Goal: Transaction & Acquisition: Purchase product/service

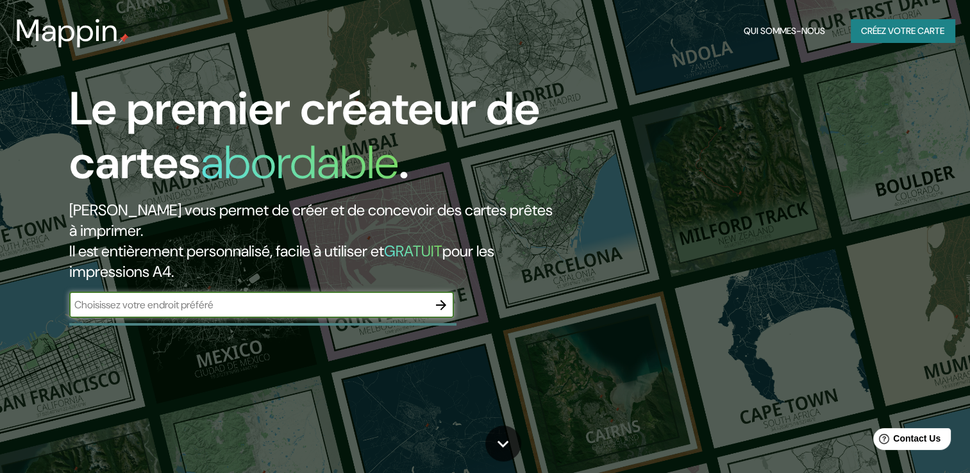
click at [169, 304] on input "text" at bounding box center [248, 304] width 359 height 15
type input "Burkina Faso"
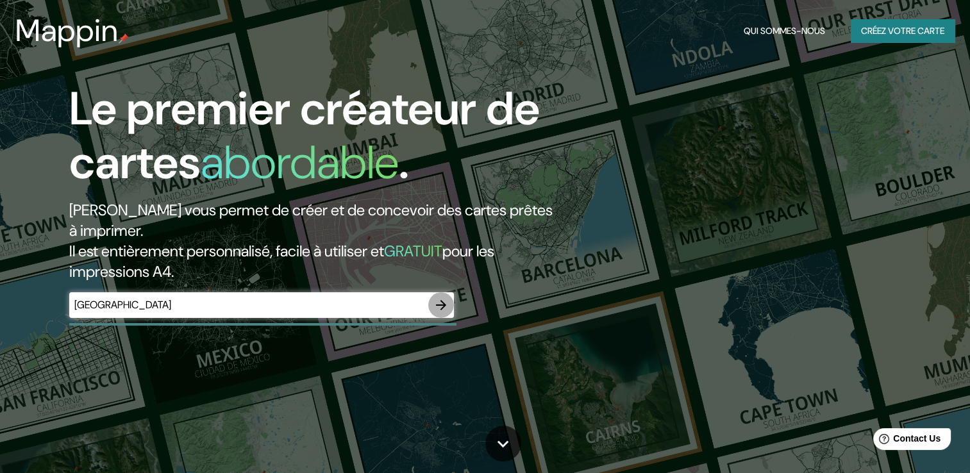
click at [431, 308] on button "button" at bounding box center [441, 305] width 26 height 26
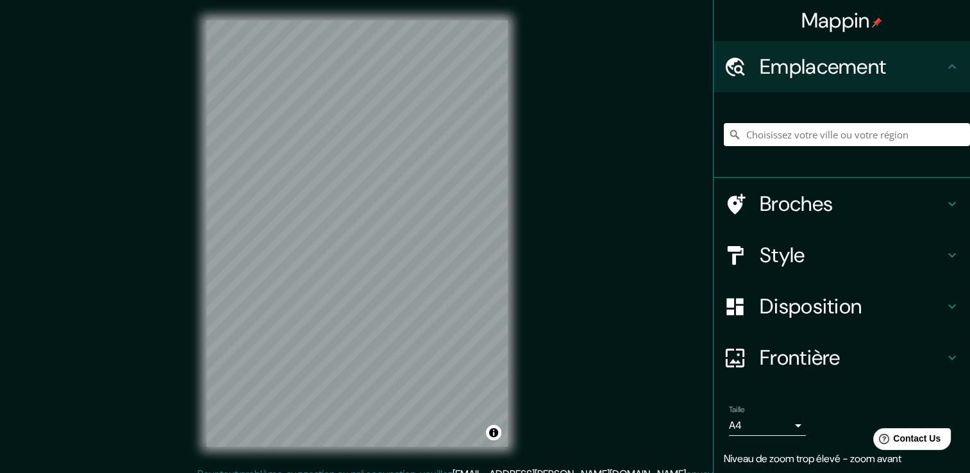
click at [805, 138] on input "Choisissez votre ville ou votre région" at bounding box center [847, 134] width 246 height 23
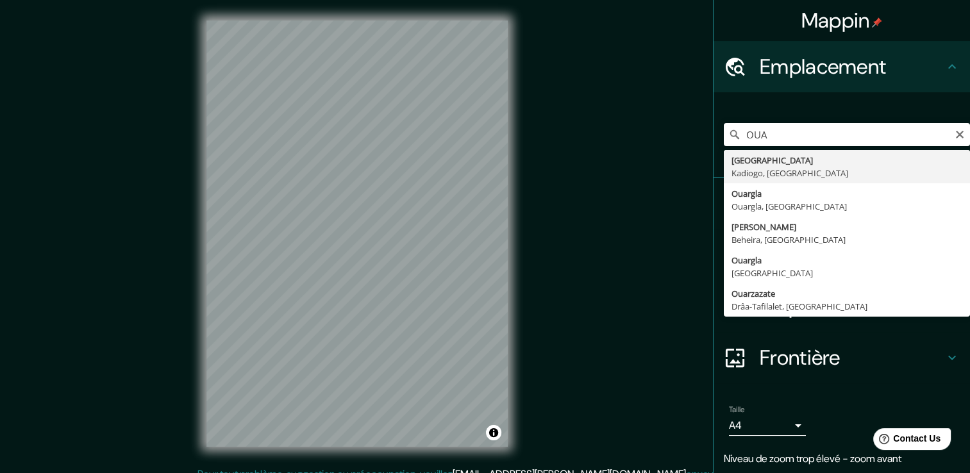
type input "Ouagadougou, Kadiogo, Burkina Faso"
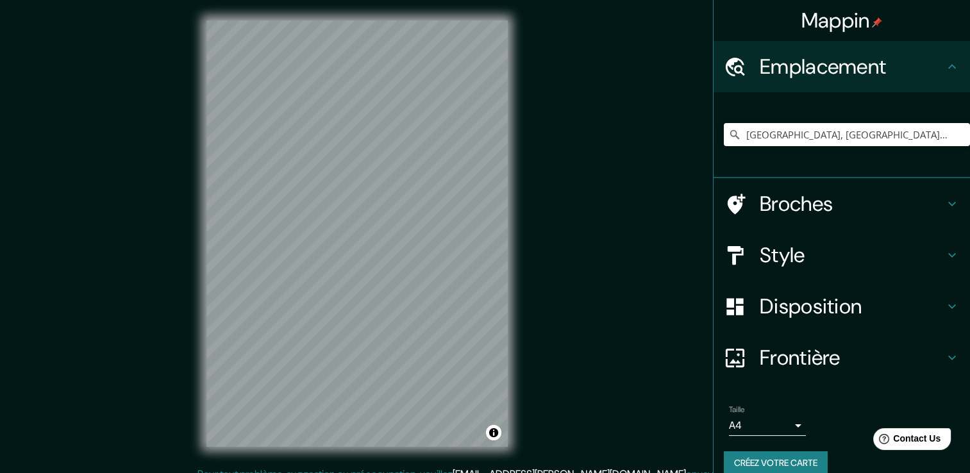
click at [760, 357] on h4 "Frontière" at bounding box center [852, 358] width 185 height 26
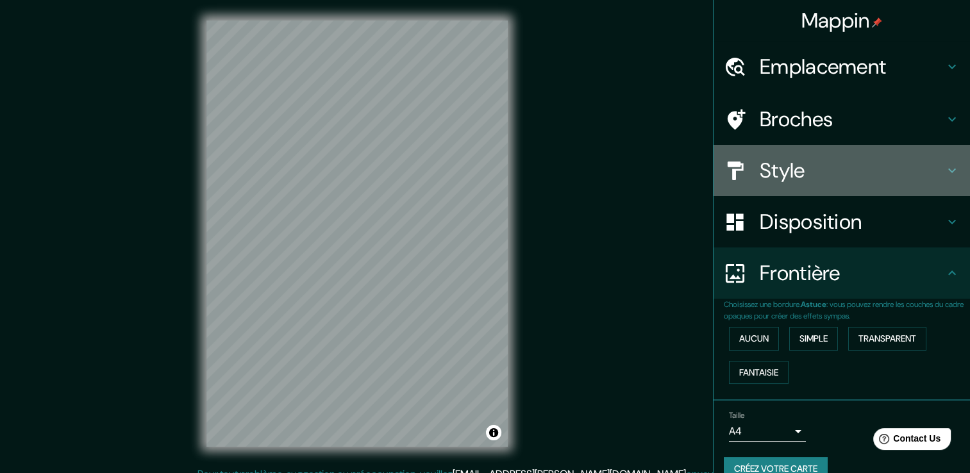
click at [788, 176] on h4 "Style" at bounding box center [852, 171] width 185 height 26
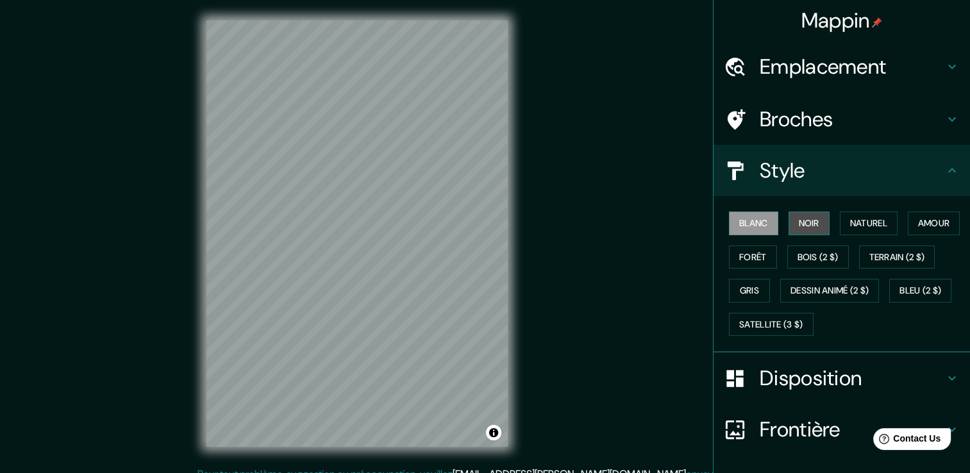
click at [799, 219] on font "Noir" at bounding box center [809, 223] width 21 height 16
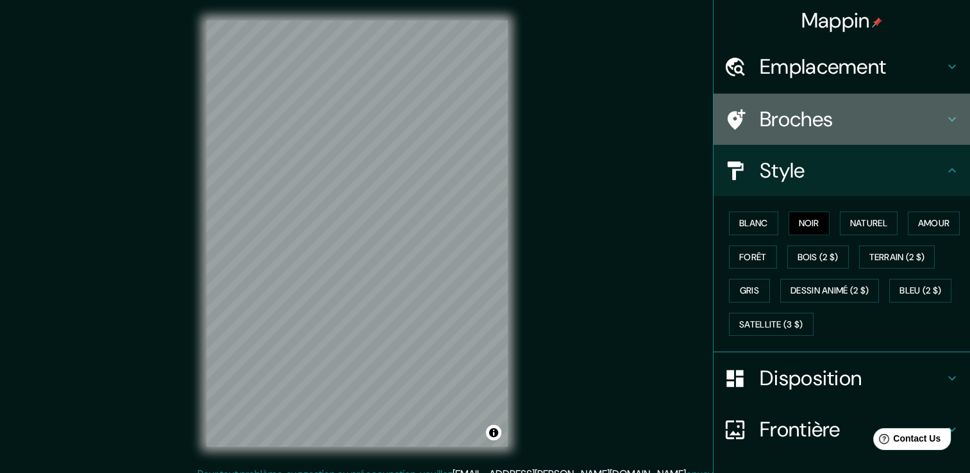
click at [760, 122] on h4 "Broches" at bounding box center [852, 119] width 185 height 26
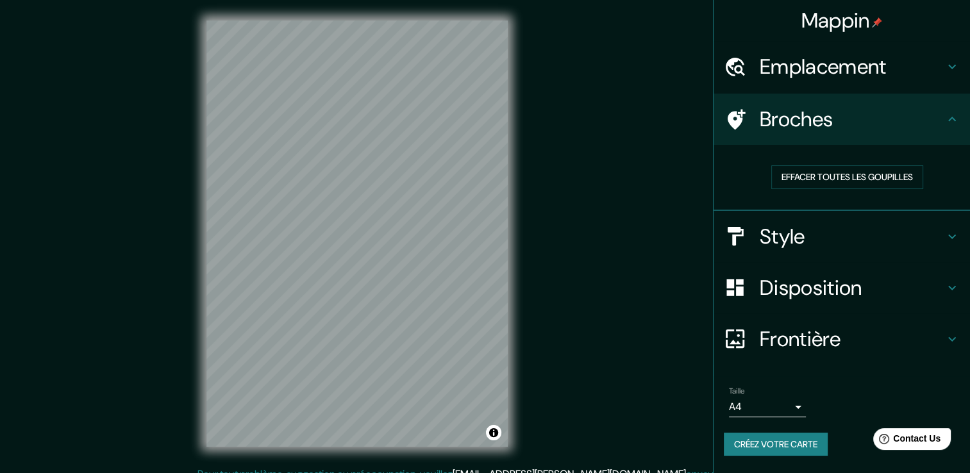
click at [818, 79] on h4 "Emplacement" at bounding box center [852, 67] width 185 height 26
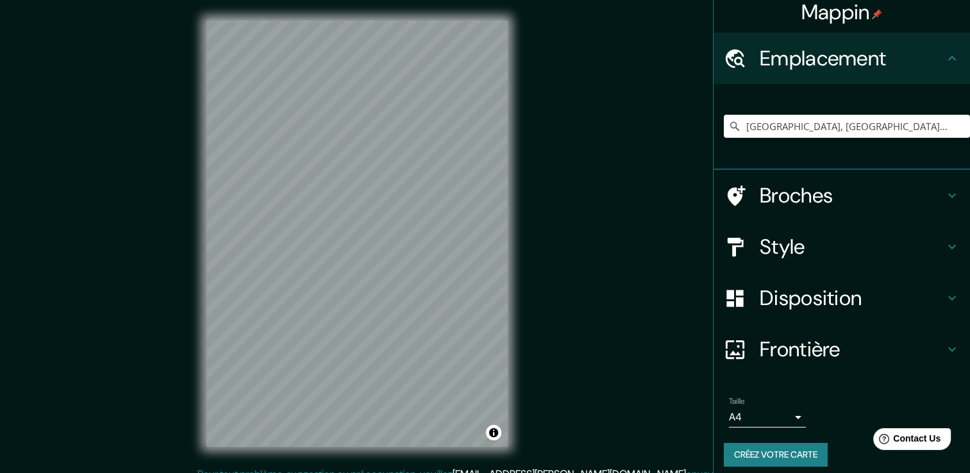
scroll to position [16, 0]
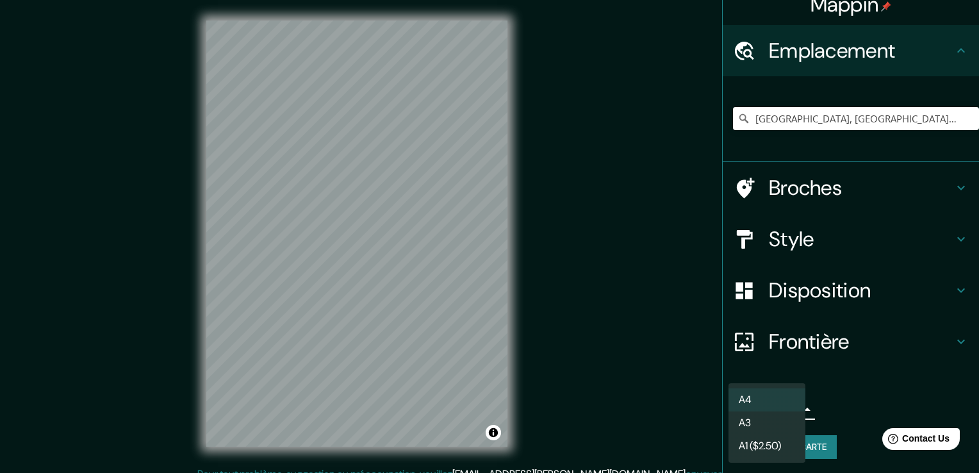
click at [790, 408] on body "Mappin Emplacement Ouagadougou, Kadiogo, Burkina Faso Broches Style Disposition…" at bounding box center [489, 236] width 979 height 473
click at [772, 424] on li "N° A3" at bounding box center [767, 422] width 77 height 23
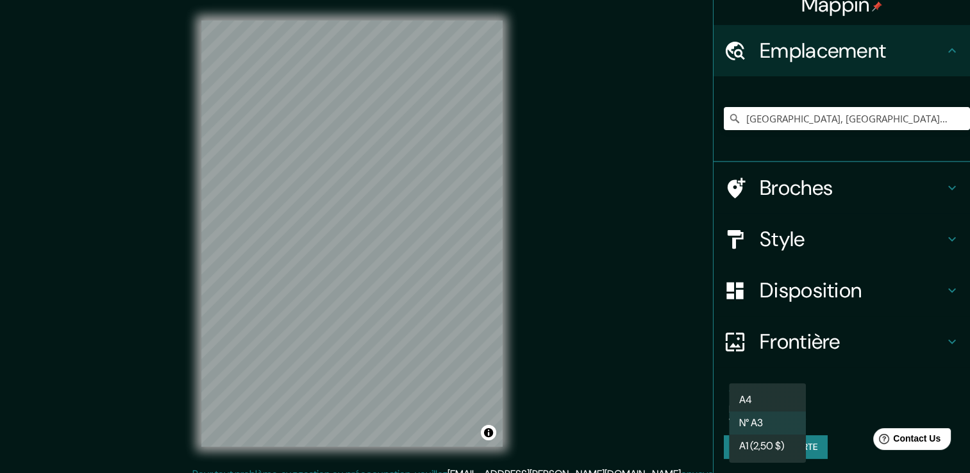
click at [778, 404] on body "Mappin Emplacement Ouagadougou, Kadiogo, Burkina Faso Broches Style Disposition…" at bounding box center [485, 236] width 970 height 473
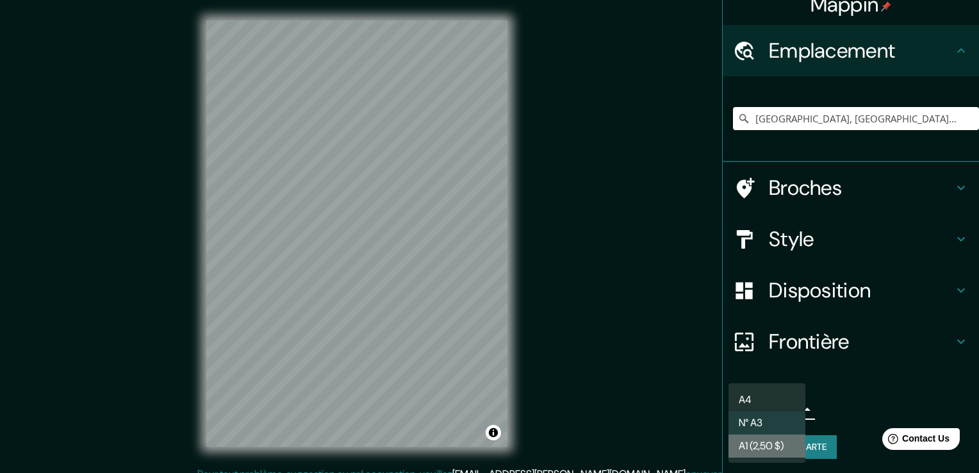
click at [747, 444] on font "A1 (2,50 $)" at bounding box center [761, 445] width 45 height 15
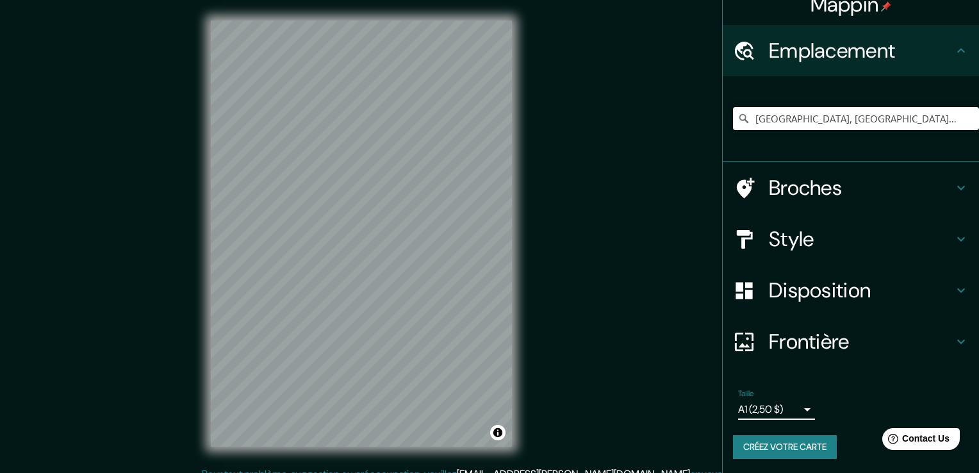
click at [772, 409] on body "Mappin Emplacement Ouagadougou, Kadiogo, Burkina Faso Broches Style Disposition…" at bounding box center [489, 236] width 979 height 473
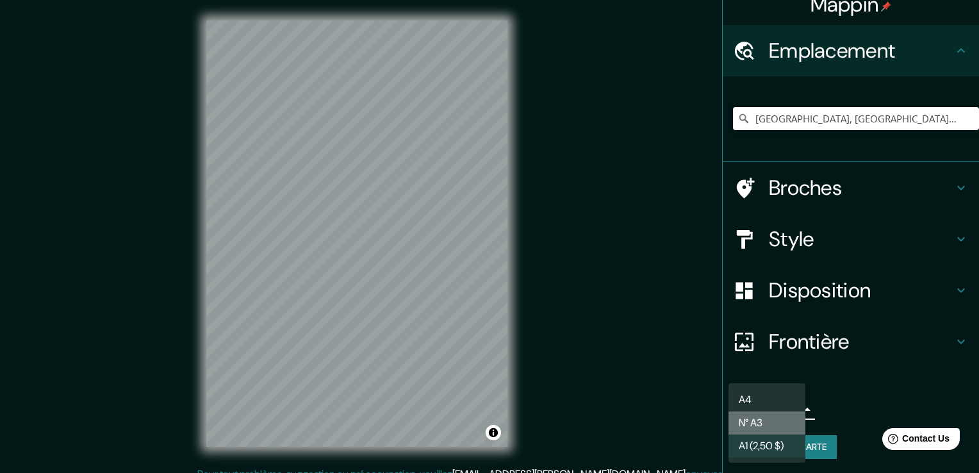
click at [766, 429] on li "N° A3" at bounding box center [767, 422] width 77 height 23
type input "a4"
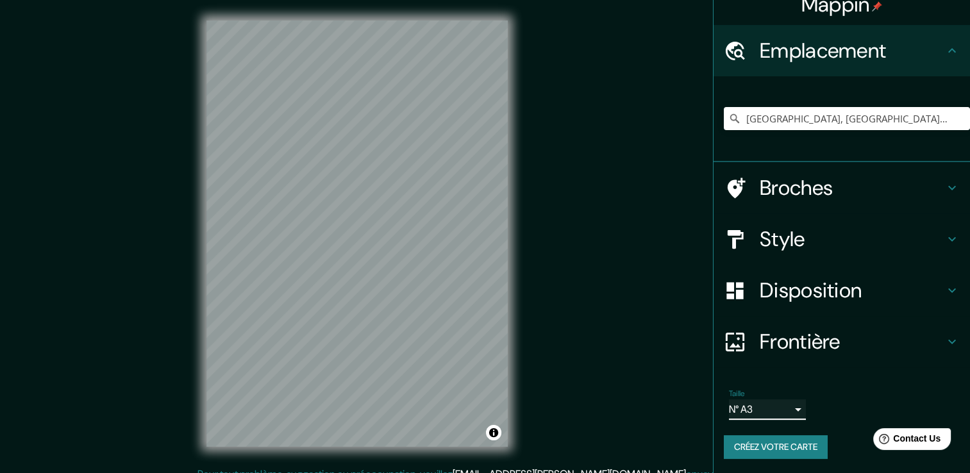
scroll to position [0, 0]
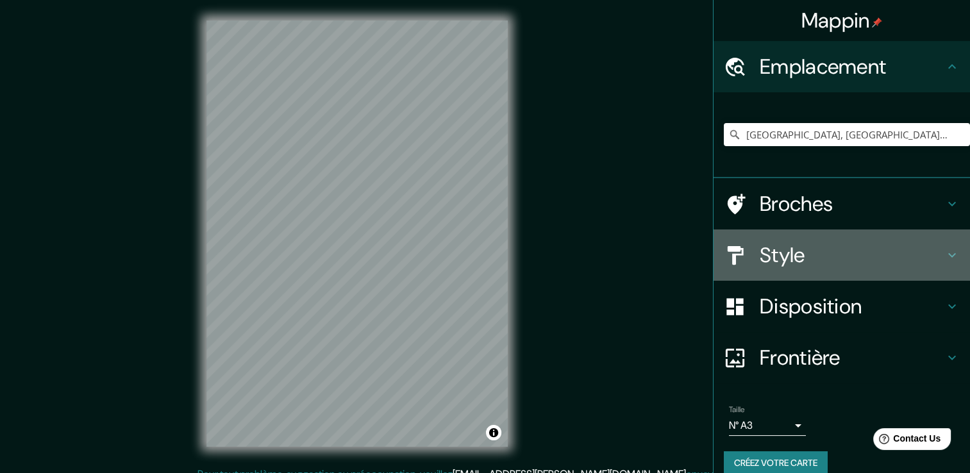
click at [818, 260] on h4 "Style" at bounding box center [852, 255] width 185 height 26
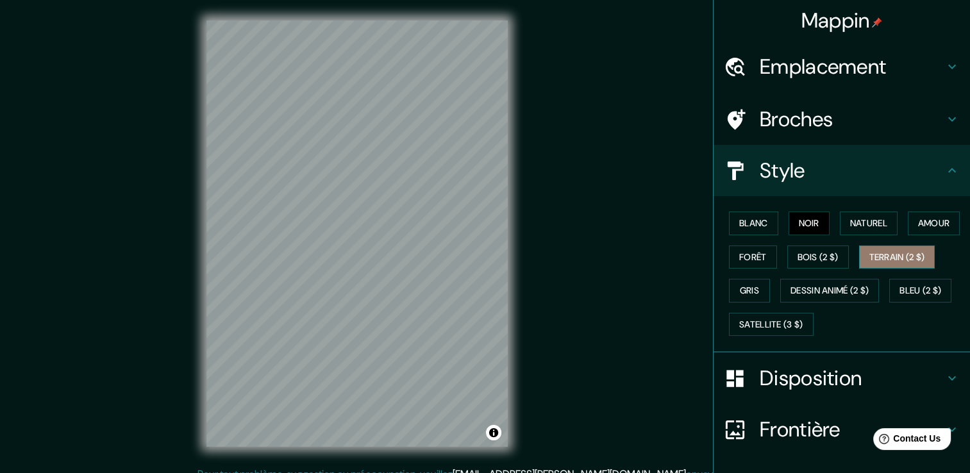
click at [869, 265] on font "Terrain (2 $)" at bounding box center [897, 257] width 56 height 16
click at [759, 283] on font "Gris" at bounding box center [749, 291] width 19 height 16
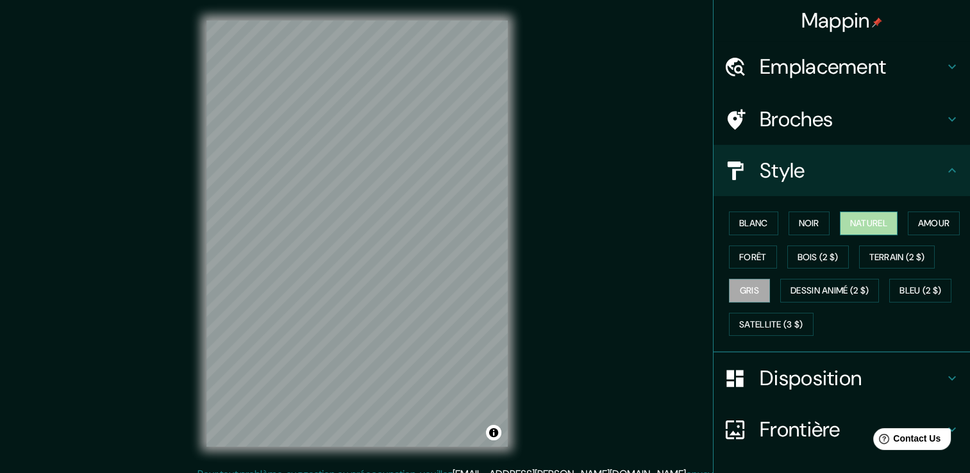
click at [884, 224] on button "Naturel" at bounding box center [869, 224] width 58 height 24
click at [615, 282] on div "Mappin Emplacement Ouagadougou, Kadiogo, Burkina Faso Broches Style Blanc Noir …" at bounding box center [485, 243] width 970 height 487
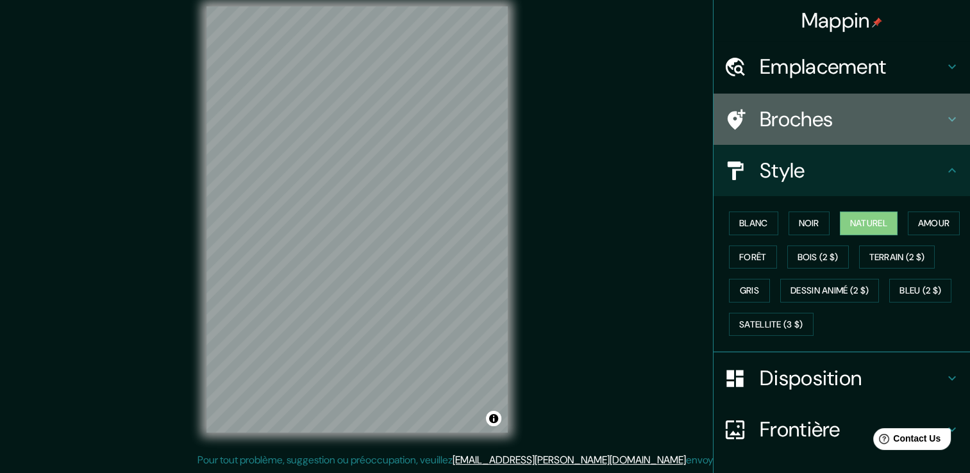
click at [799, 117] on h4 "Broches" at bounding box center [852, 119] width 185 height 26
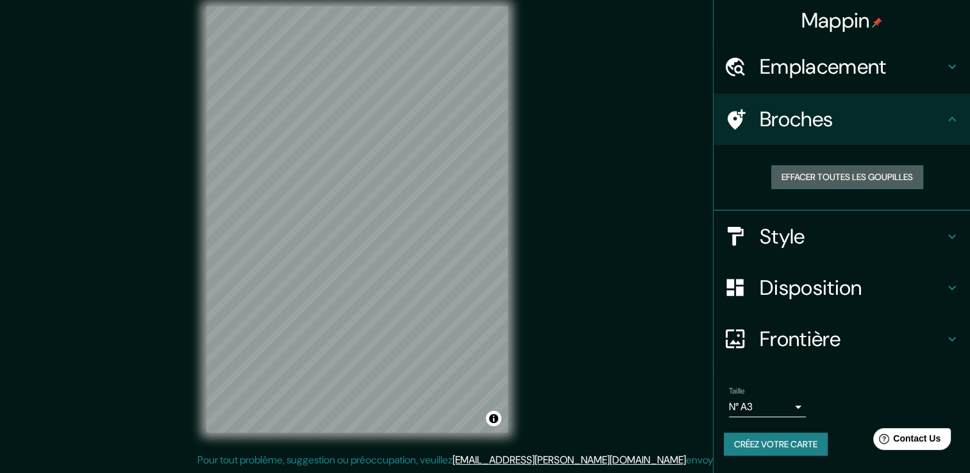
click at [807, 178] on font "Effacer toutes les goupilles" at bounding box center [846, 177] width 131 height 16
click at [779, 433] on button "Créez votre carte" at bounding box center [776, 445] width 104 height 24
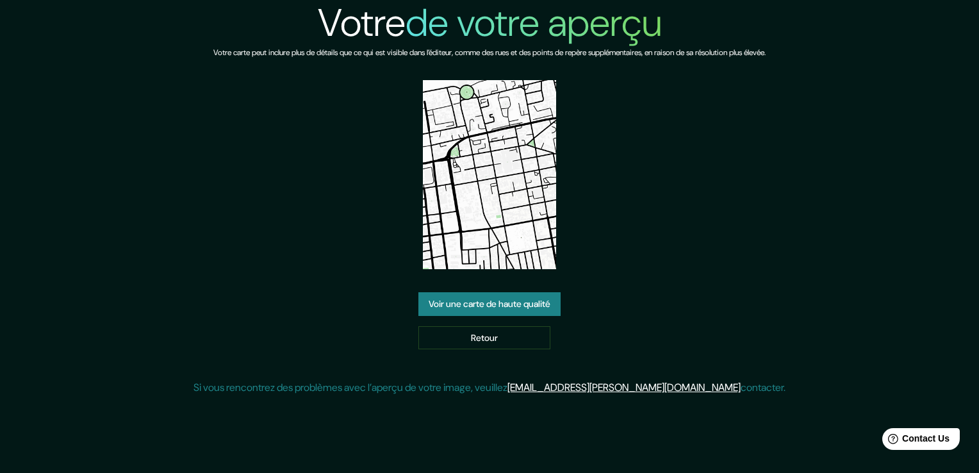
click at [429, 301] on link "Voir une carte de haute qualité" at bounding box center [490, 304] width 142 height 24
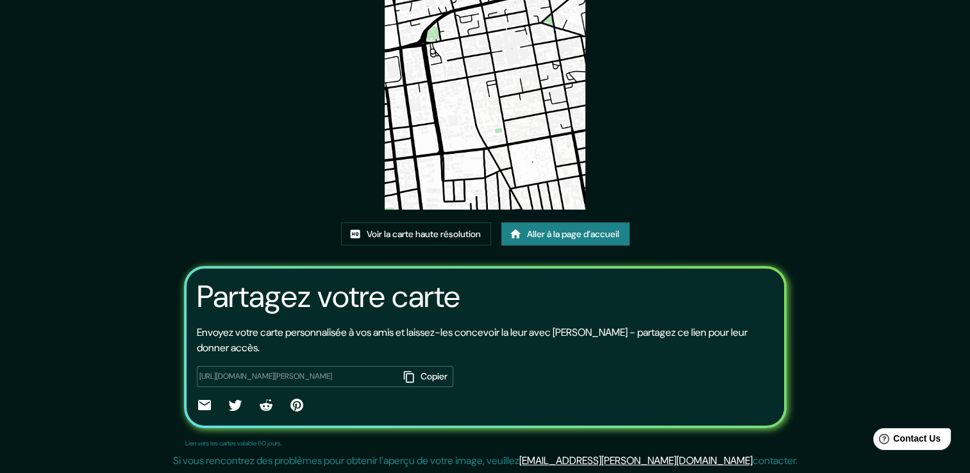
scroll to position [123, 0]
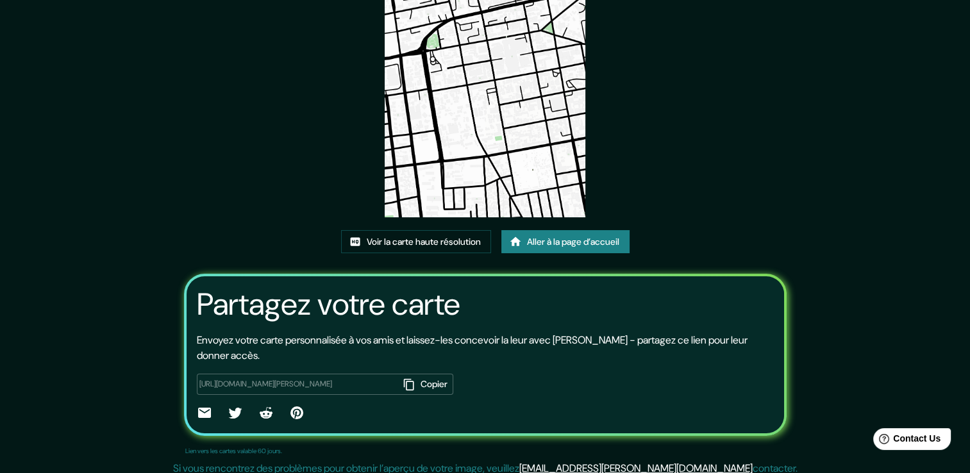
click at [661, 131] on div "Cette carte a été créée avec [PERSON_NAME] Voir la carte haute résolution Aller…" at bounding box center [485, 179] width 641 height 604
click at [399, 239] on font "Voir la carte haute résolution" at bounding box center [424, 242] width 114 height 16
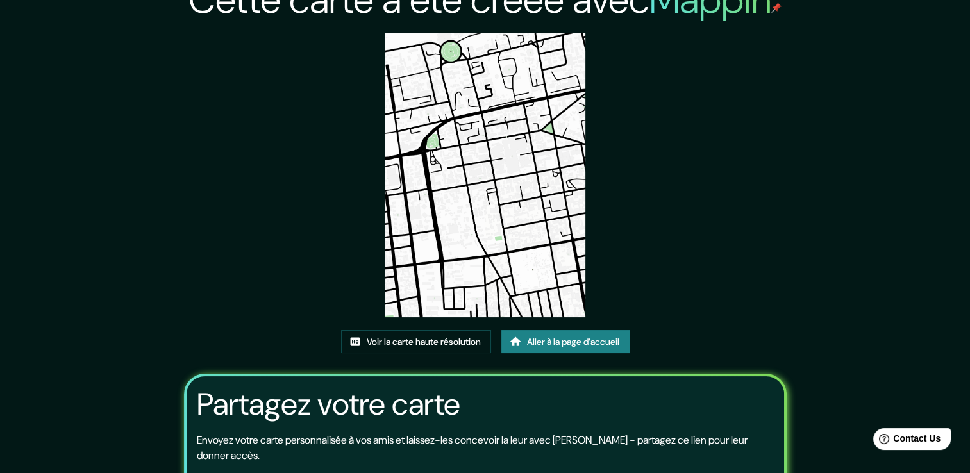
scroll to position [0, 0]
